Goal: Transaction & Acquisition: Book appointment/travel/reservation

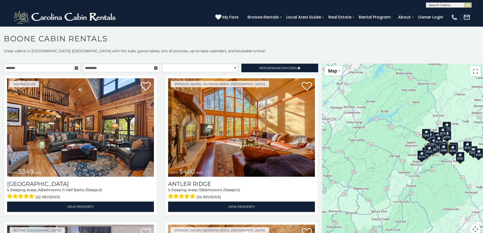
scroll to position [5, 0]
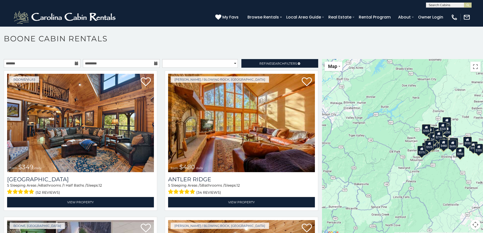
click at [423, 102] on div "$349 $480 $525 $315 $355 $675 $635 $930 $400 $451 $330 $400 $485 $460 $395 $255…" at bounding box center [402, 147] width 161 height 177
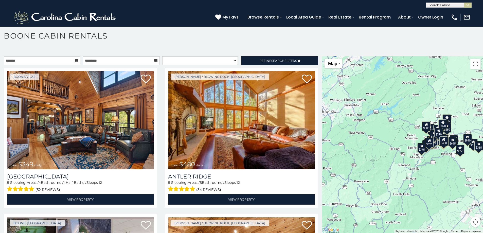
scroll to position [0, 0]
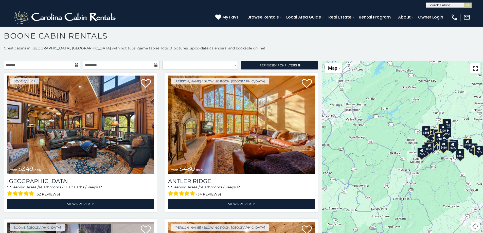
click at [474, 71] on button "Toggle fullscreen view" at bounding box center [476, 68] width 10 height 10
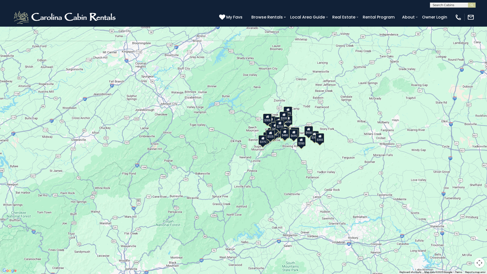
click at [255, 171] on div "$349 $480 $525 $315 $355 $675 $635 $930 $400 $451 $330 $400 $485 $460 $395 $255…" at bounding box center [243, 137] width 487 height 274
click at [250, 170] on div "$349 $480 $525 $315 $355 $675 $635 $930 $400 $451 $330 $400 $485 $460 $395 $255…" at bounding box center [243, 137] width 487 height 274
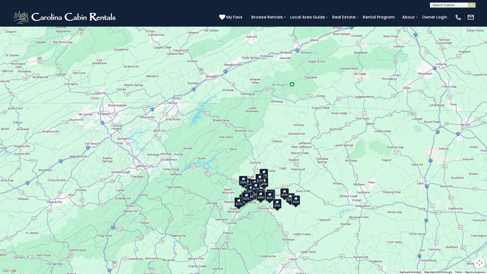
drag, startPoint x: 269, startPoint y: 172, endPoint x: 244, endPoint y: 234, distance: 67.1
click at [244, 233] on div "$349 $480 $525 $315 $355 $675 $635 $930 $400 $451 $330 $400 $485 $460 $395 $255…" at bounding box center [243, 137] width 487 height 274
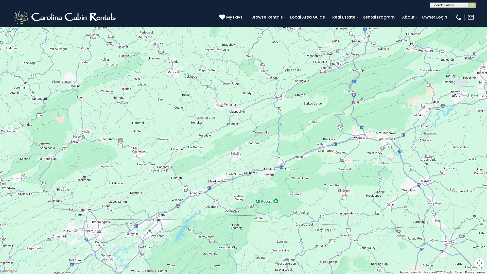
drag, startPoint x: 350, startPoint y: 124, endPoint x: 335, endPoint y: 237, distance: 114.1
click at [335, 233] on div "$349 $480 $525 $315 $355 $675 $635 $930 $400 $451 $330 $400 $485 $460 $395 $255…" at bounding box center [243, 137] width 487 height 274
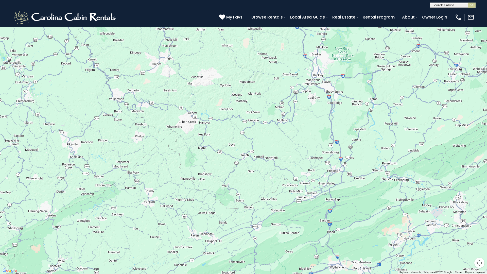
drag, startPoint x: 345, startPoint y: 119, endPoint x: 320, endPoint y: 250, distance: 133.2
click at [319, 233] on div at bounding box center [243, 137] width 487 height 274
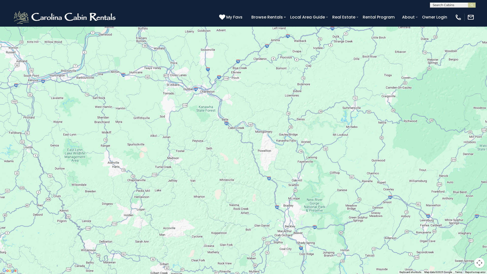
drag, startPoint x: 309, startPoint y: 121, endPoint x: 284, endPoint y: 264, distance: 144.6
click at [282, 233] on div at bounding box center [243, 137] width 487 height 274
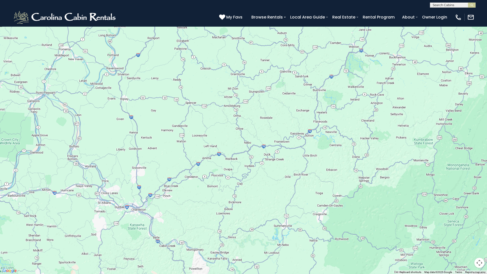
drag, startPoint x: 293, startPoint y: 92, endPoint x: 219, endPoint y: 226, distance: 153.1
click at [217, 227] on div at bounding box center [243, 137] width 487 height 274
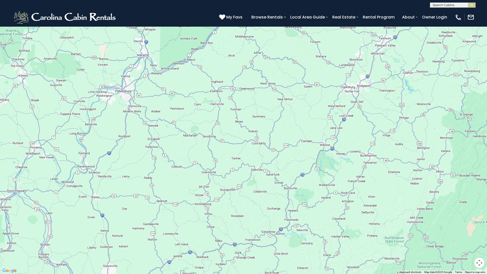
drag, startPoint x: 284, startPoint y: 74, endPoint x: 260, endPoint y: 163, distance: 92.5
click at [260, 163] on div at bounding box center [243, 137] width 487 height 274
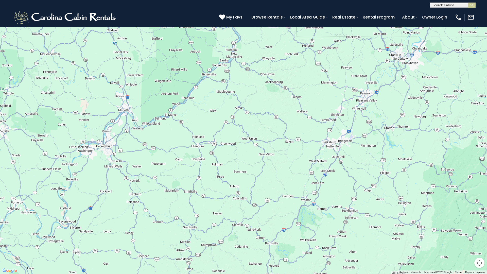
drag, startPoint x: 276, startPoint y: 112, endPoint x: 257, endPoint y: 166, distance: 57.5
click at [255, 169] on div at bounding box center [243, 137] width 487 height 274
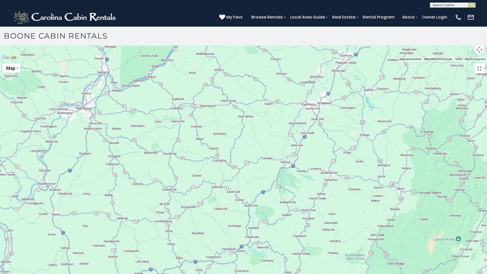
drag, startPoint x: 278, startPoint y: 108, endPoint x: 253, endPoint y: 151, distance: 50.6
click at [254, 61] on div at bounding box center [243, 61] width 487 height 0
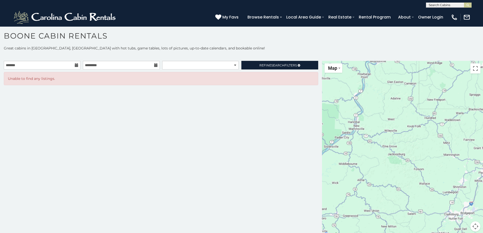
click at [353, 143] on div at bounding box center [402, 149] width 161 height 177
drag, startPoint x: 362, startPoint y: 145, endPoint x: 395, endPoint y: 108, distance: 49.6
click at [395, 109] on div at bounding box center [402, 149] width 161 height 177
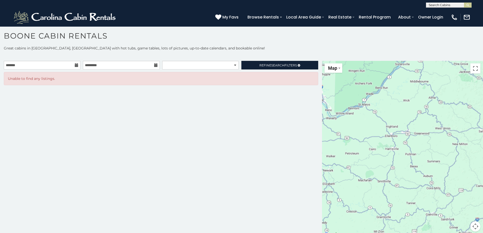
drag, startPoint x: 364, startPoint y: 174, endPoint x: 407, endPoint y: 127, distance: 63.9
click at [402, 129] on div at bounding box center [402, 149] width 161 height 177
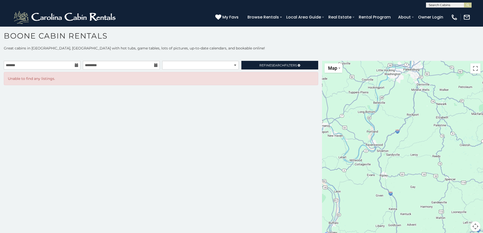
drag, startPoint x: 367, startPoint y: 148, endPoint x: 462, endPoint y: 106, distance: 103.5
click at [459, 110] on div at bounding box center [402, 149] width 161 height 177
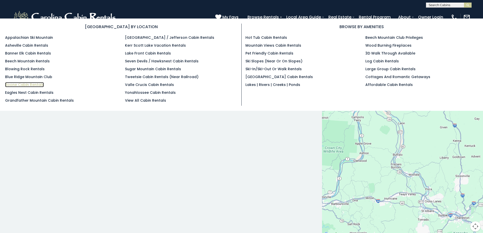
click at [20, 86] on link "Boone Cabin Rentals" at bounding box center [24, 84] width 39 height 5
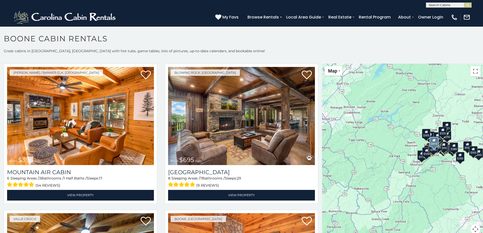
scroll to position [1700, 0]
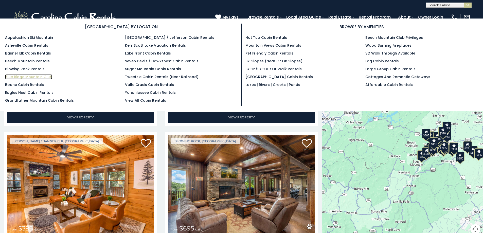
click at [30, 75] on link "Blue Ridge Mountain Club" at bounding box center [28, 76] width 47 height 5
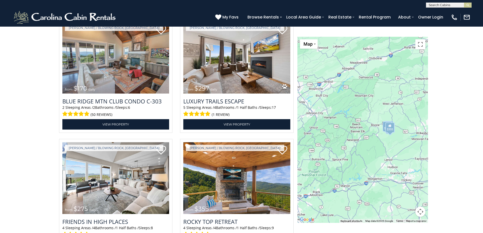
scroll to position [799, 0]
